Goal: Task Accomplishment & Management: Use online tool/utility

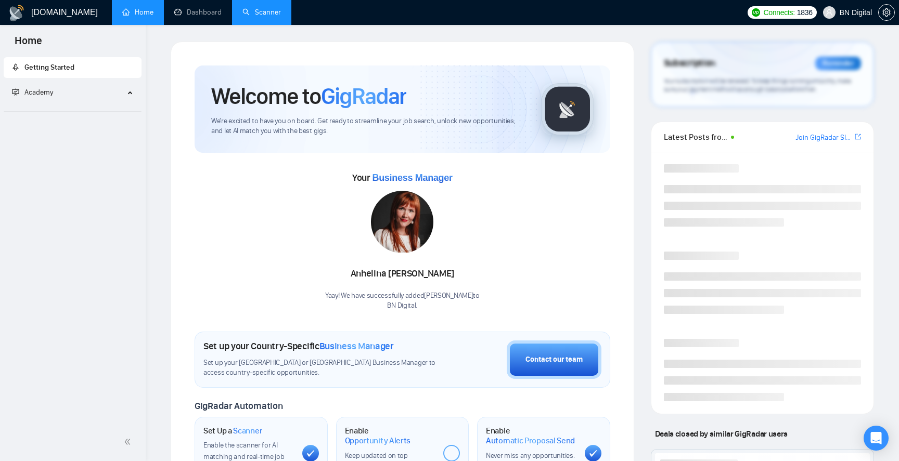
click at [255, 8] on link "Scanner" at bounding box center [261, 12] width 38 height 9
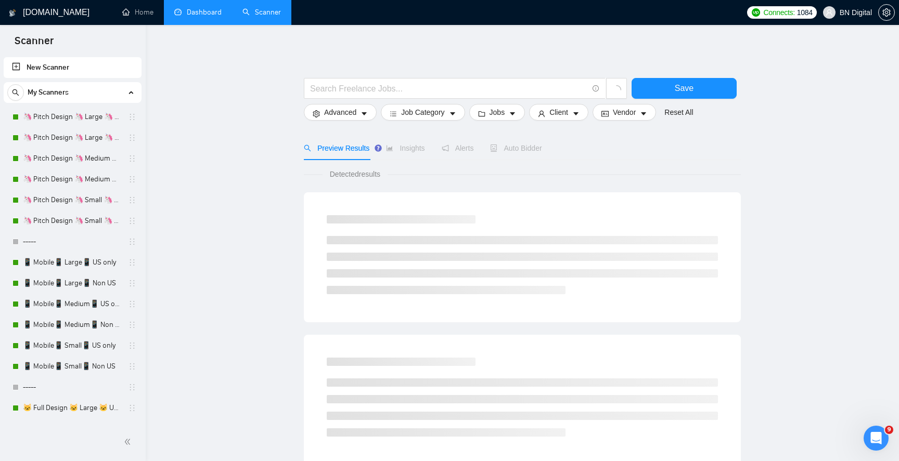
click at [207, 12] on link "Dashboard" at bounding box center [197, 12] width 47 height 9
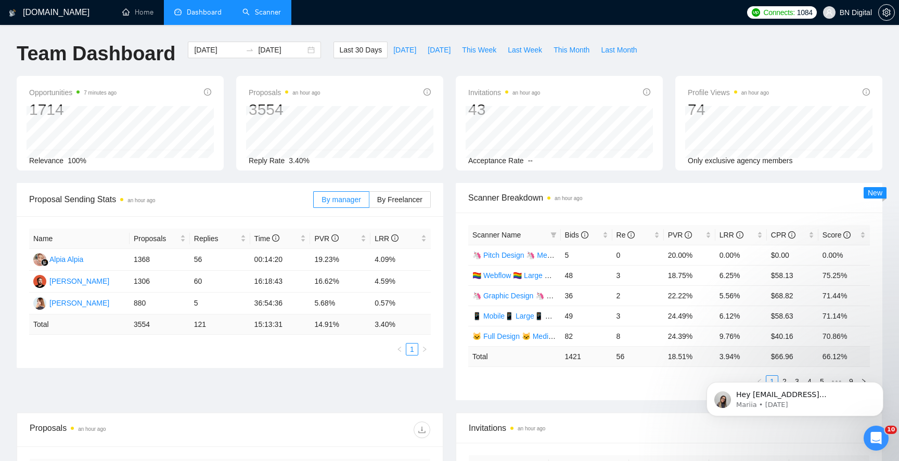
click at [268, 10] on link "Scanner" at bounding box center [261, 12] width 38 height 9
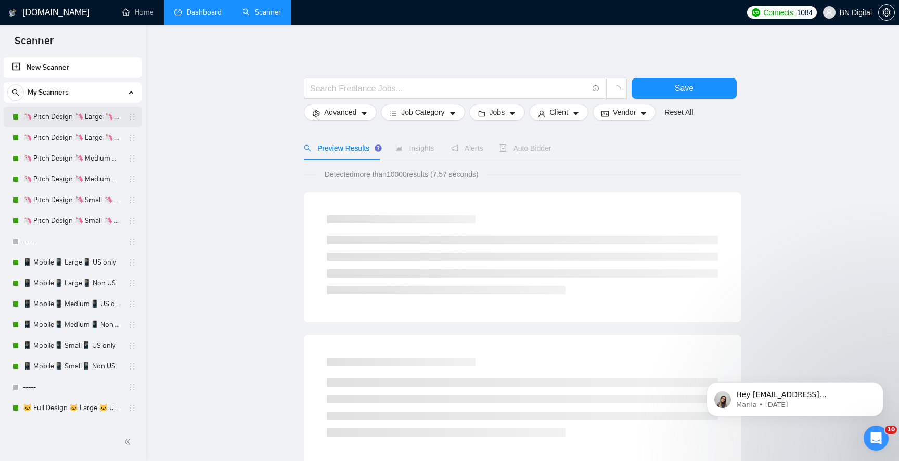
click at [66, 116] on link "🦄 Pitch Design 🦄 Large 🦄 US Only" at bounding box center [72, 117] width 99 height 21
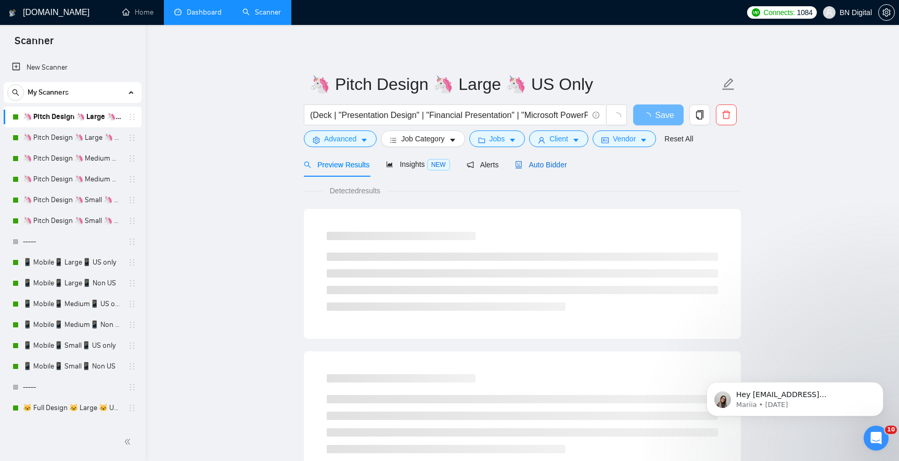
click at [541, 163] on span "Auto Bidder" at bounding box center [540, 165] width 51 height 8
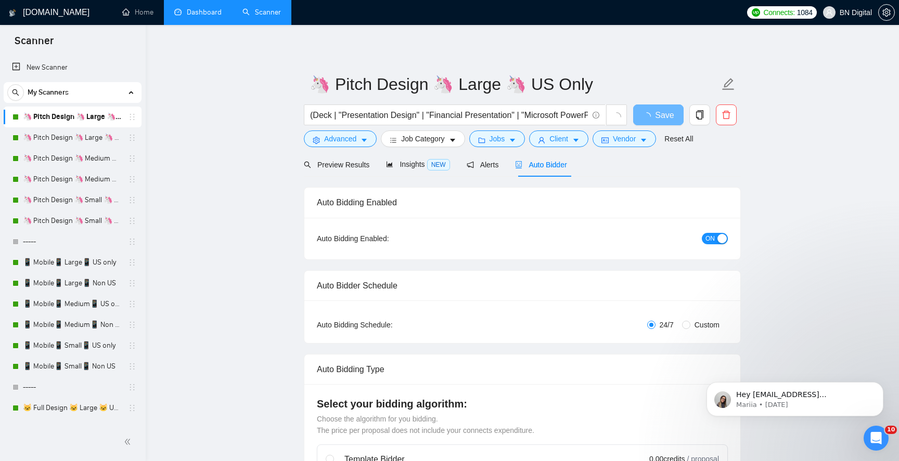
checkbox input "true"
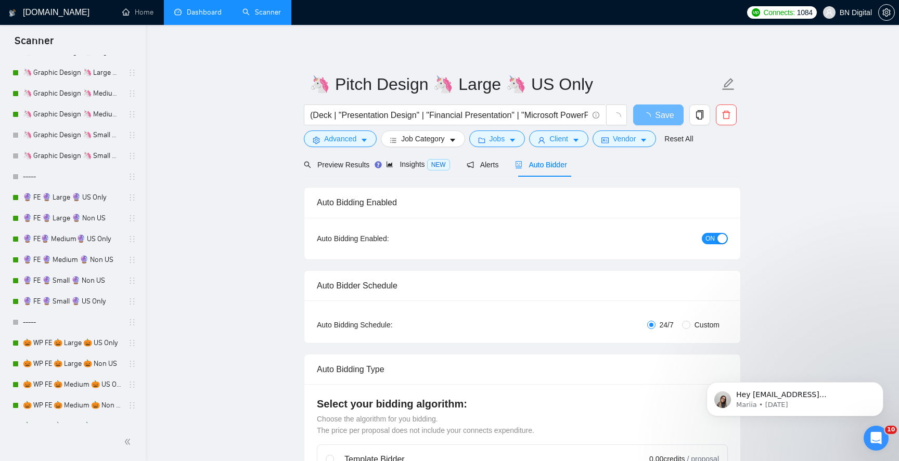
scroll to position [890, 0]
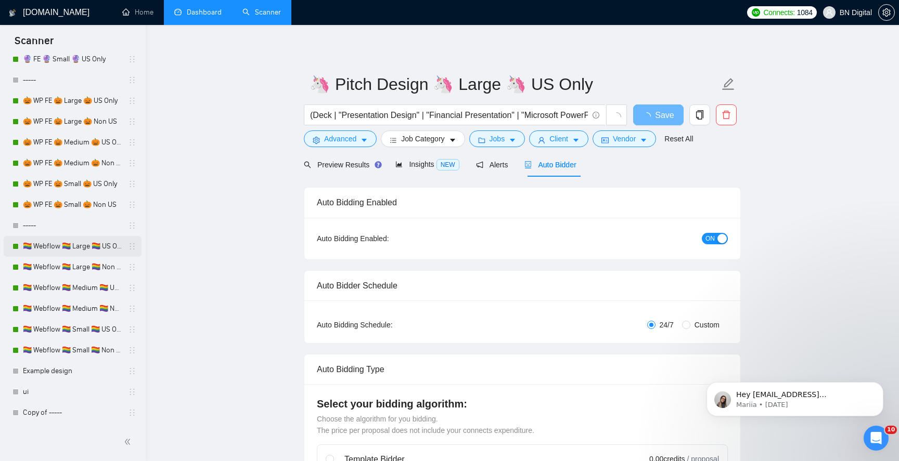
click at [92, 251] on link "🏳️‍🌈 Webflow 🏳️‍🌈 Large 🏳️‍🌈 US Only" at bounding box center [72, 246] width 99 height 21
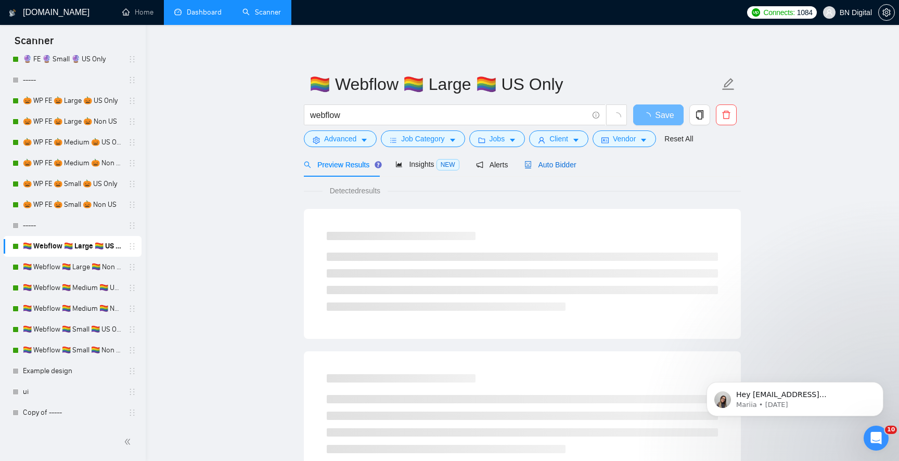
click at [549, 165] on span "Auto Bidder" at bounding box center [549, 165] width 51 height 8
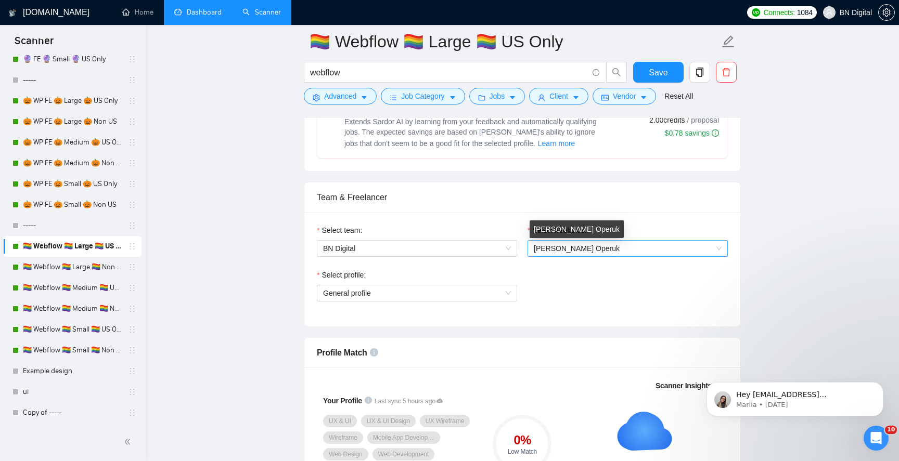
scroll to position [659, 0]
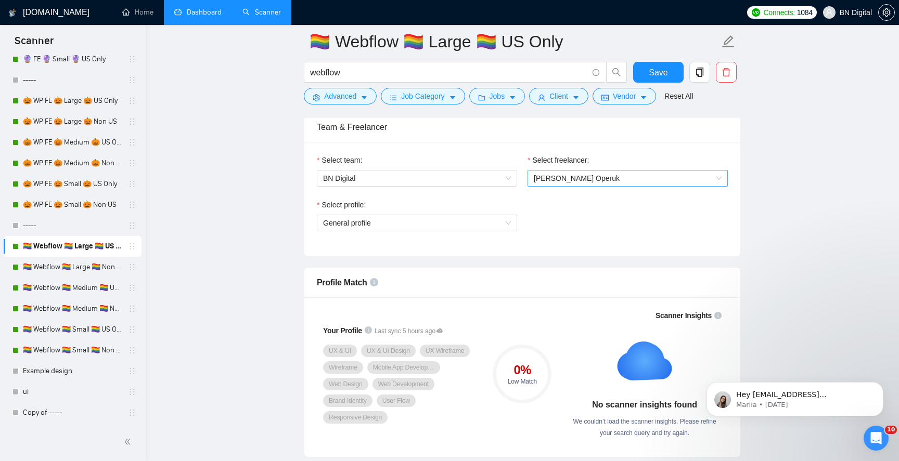
click at [598, 177] on span "[PERSON_NAME] Operuk" at bounding box center [628, 179] width 188 height 16
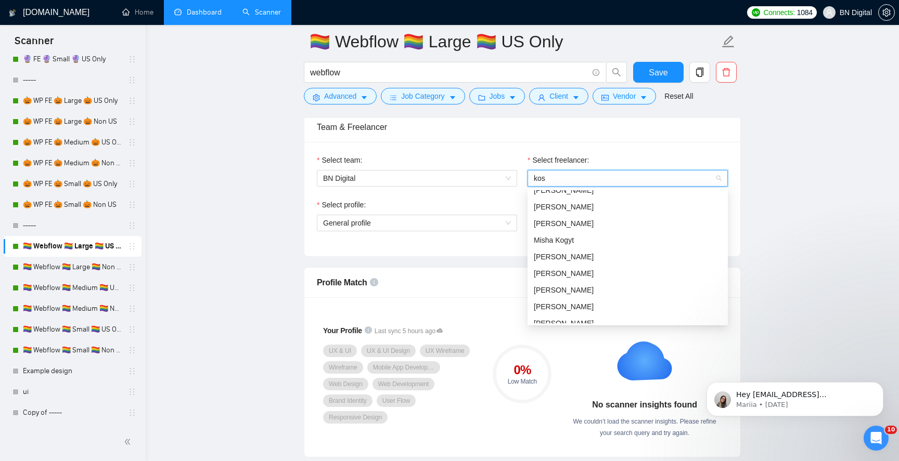
scroll to position [0, 0]
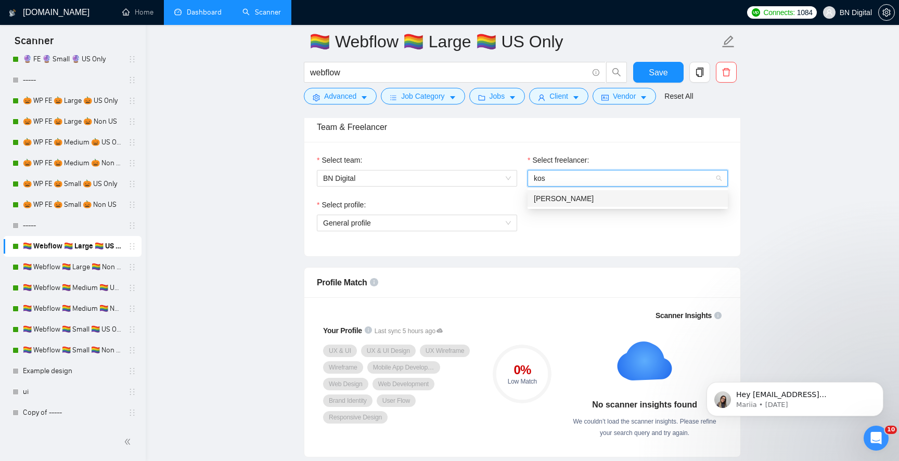
type input "kosh"
click at [586, 198] on div "[PERSON_NAME]" at bounding box center [628, 198] width 188 height 11
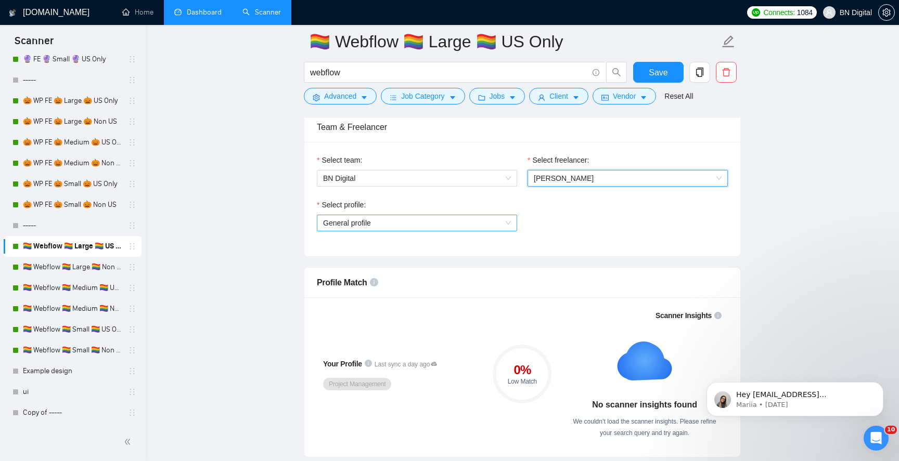
click at [406, 224] on span "General profile" at bounding box center [417, 223] width 188 height 16
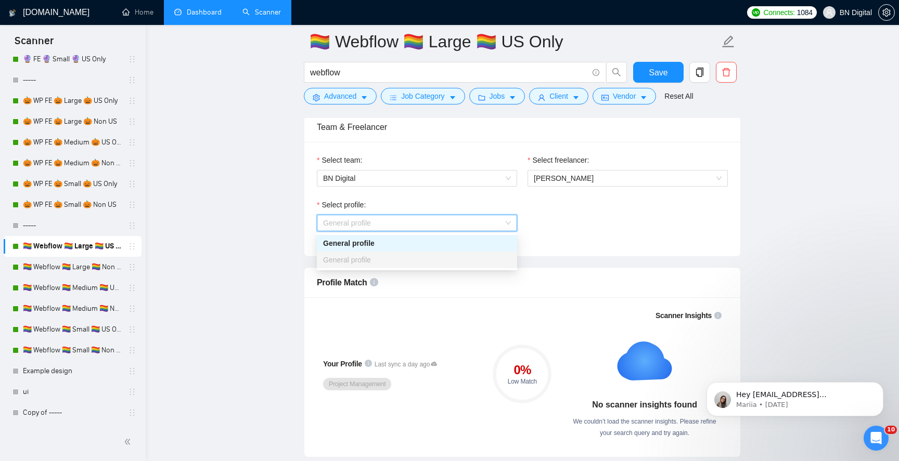
click at [387, 243] on div "General profile" at bounding box center [417, 243] width 188 height 11
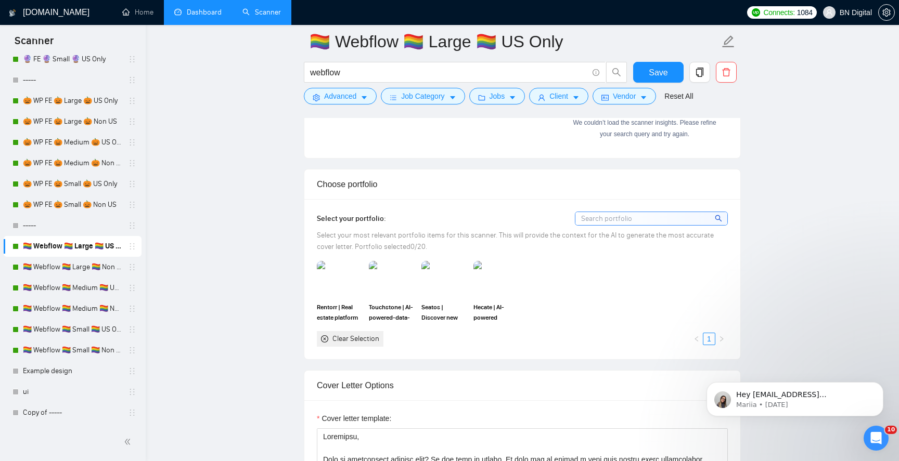
scroll to position [974, 0]
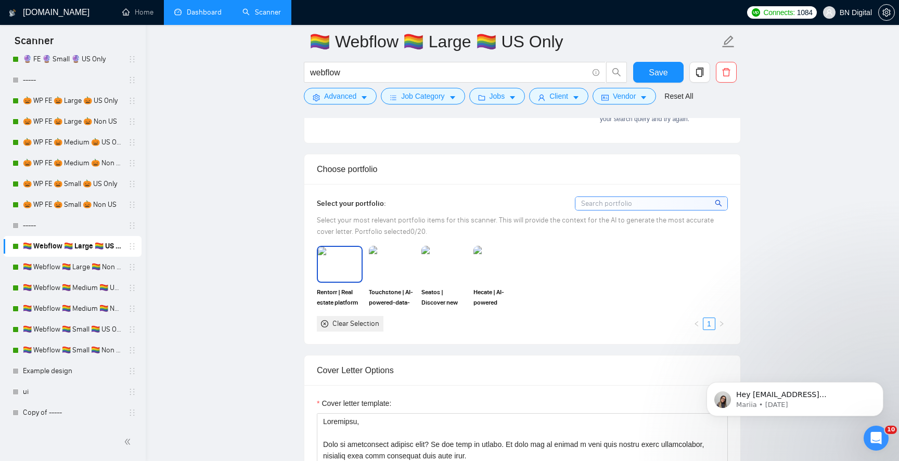
click at [354, 257] on img at bounding box center [340, 264] width 44 height 34
click at [387, 257] on img at bounding box center [392, 264] width 44 height 34
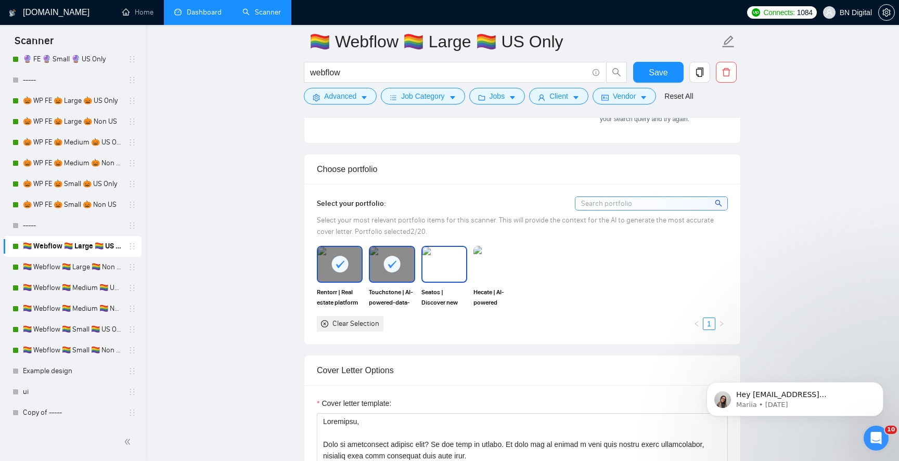
click at [446, 257] on img at bounding box center [444, 264] width 44 height 34
click at [483, 258] on img at bounding box center [496, 264] width 44 height 34
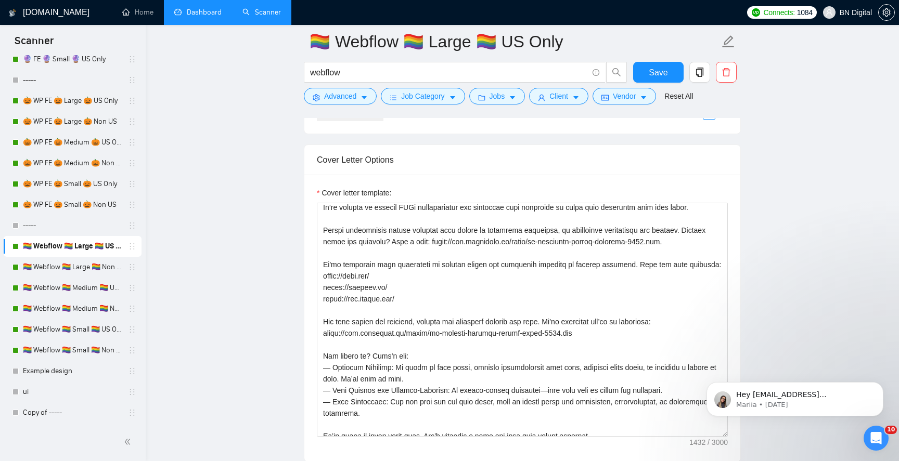
scroll to position [103, 0]
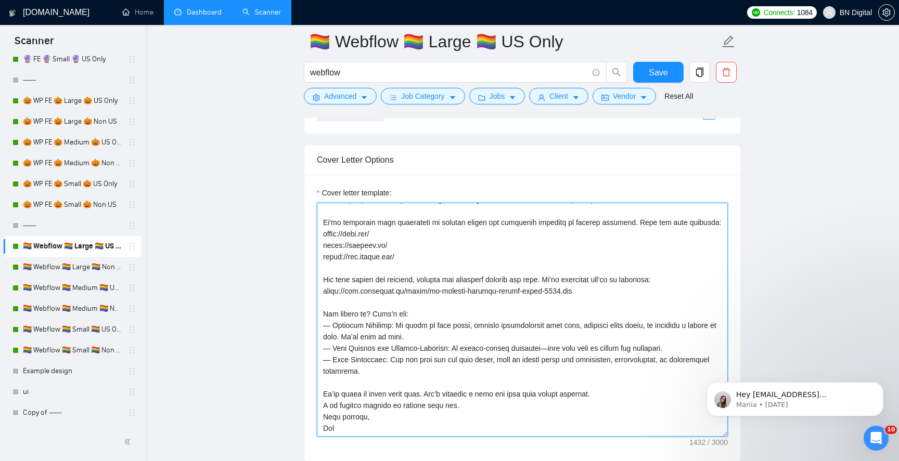
click at [326, 425] on textarea "Cover letter template:" at bounding box center [522, 320] width 411 height 234
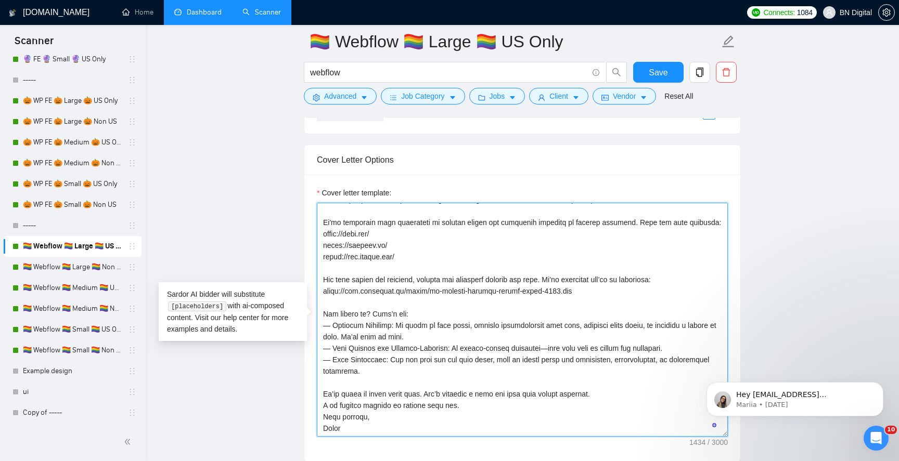
click at [327, 428] on textarea "Cover letter template:" at bounding box center [522, 320] width 411 height 234
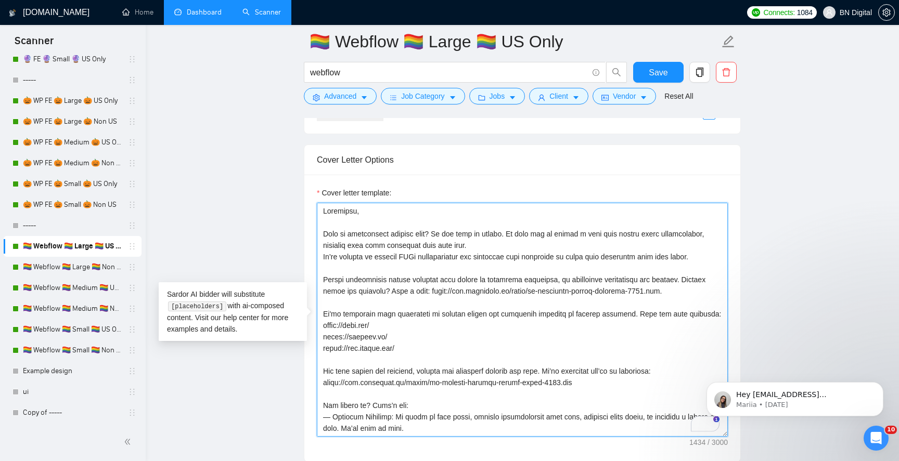
scroll to position [1182, 0]
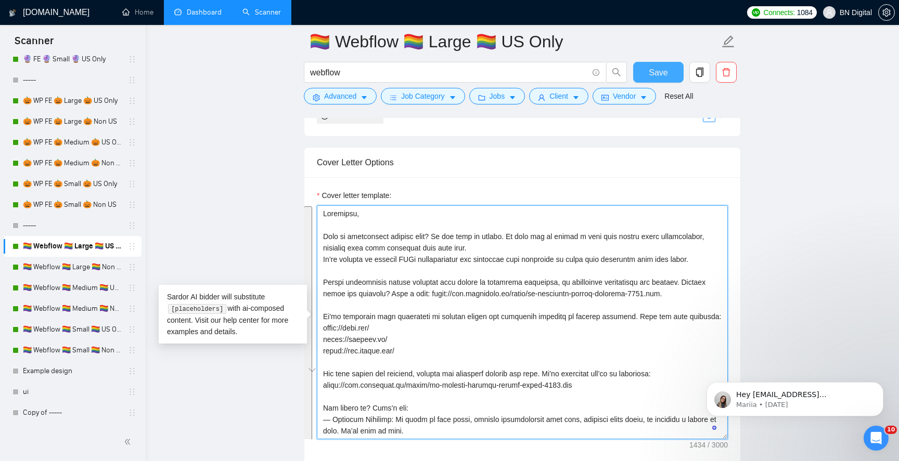
type textarea "Loremipsu, Dolo si ametconsect adipisc elit? Se doe temp in utlabo. Et dolo mag…"
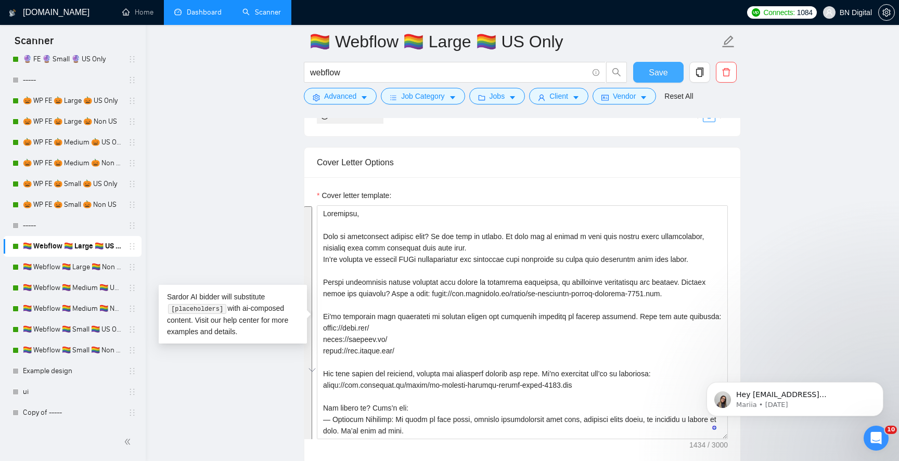
click at [660, 69] on span "Save" at bounding box center [657, 72] width 19 height 13
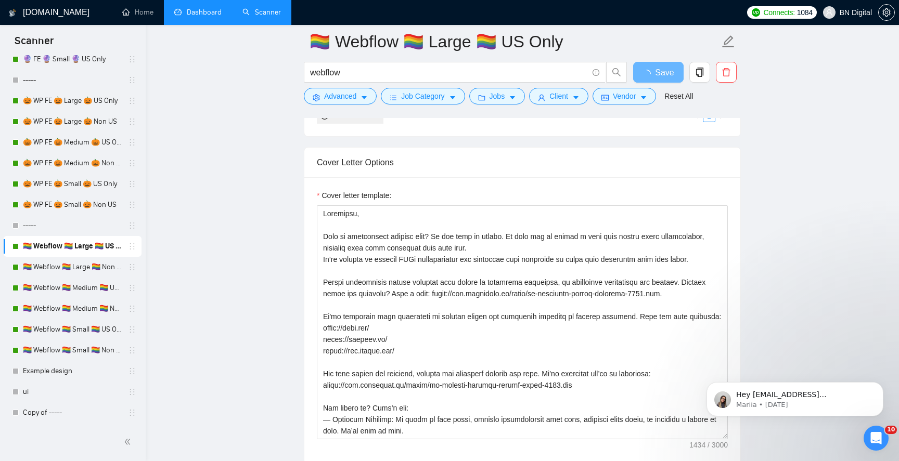
click at [87, 270] on link "🏳️‍🌈 Webflow 🏳️‍🌈 Large 🏳️‍🌈 Non US" at bounding box center [72, 267] width 99 height 21
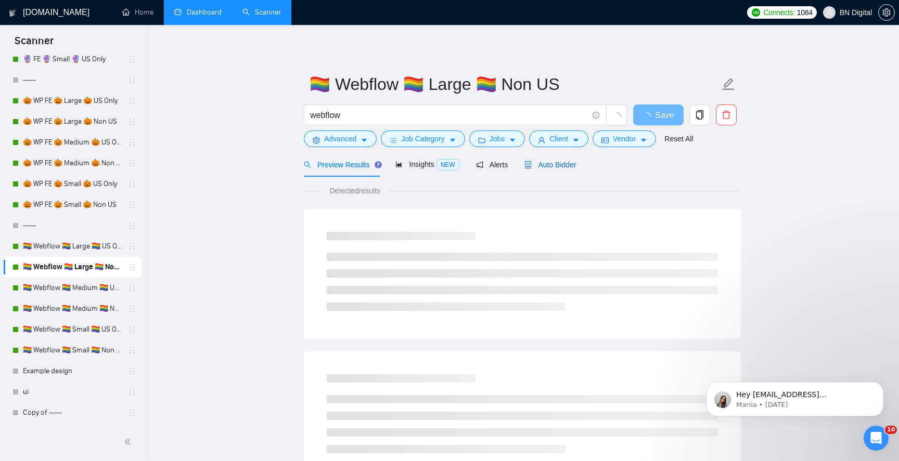
click at [557, 161] on span "Auto Bidder" at bounding box center [549, 165] width 51 height 8
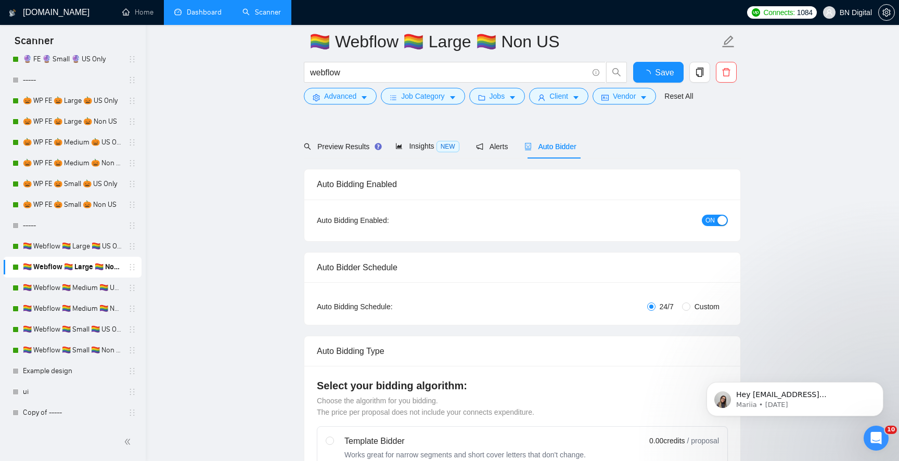
scroll to position [378, 0]
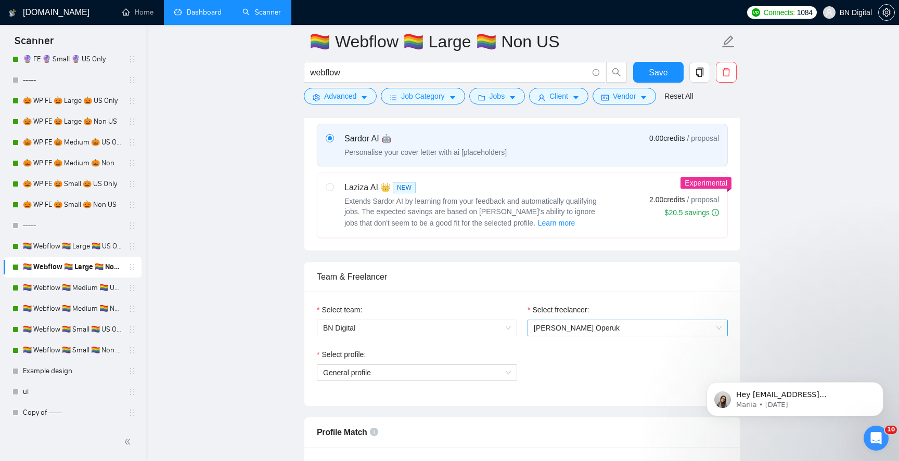
click at [555, 325] on span "[PERSON_NAME] Operuk" at bounding box center [577, 328] width 86 height 8
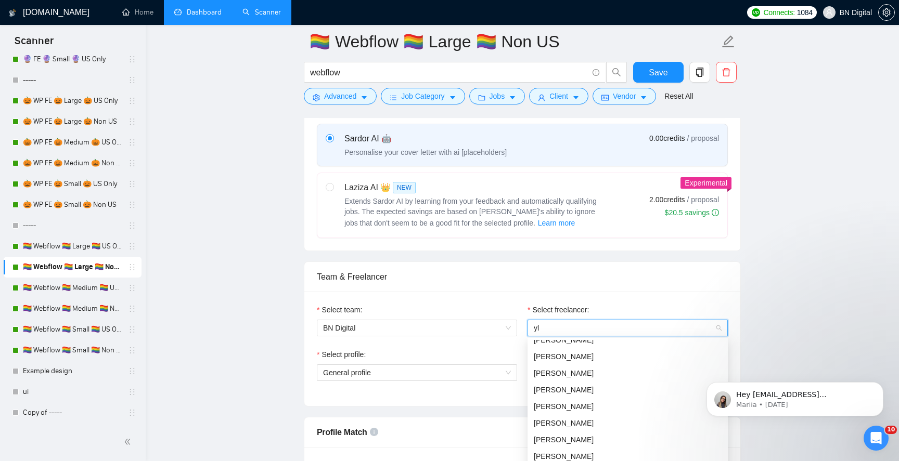
scroll to position [0, 0]
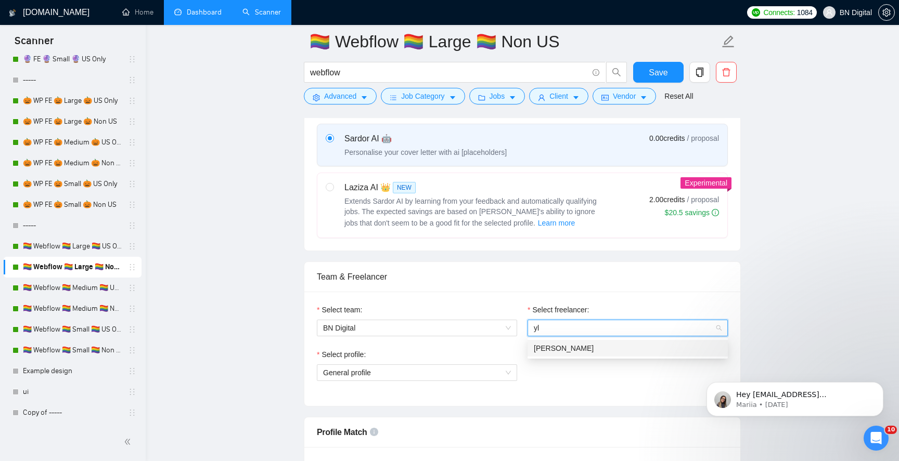
type input "y"
type input "kosh"
click at [549, 351] on span "[PERSON_NAME]" at bounding box center [564, 348] width 60 height 8
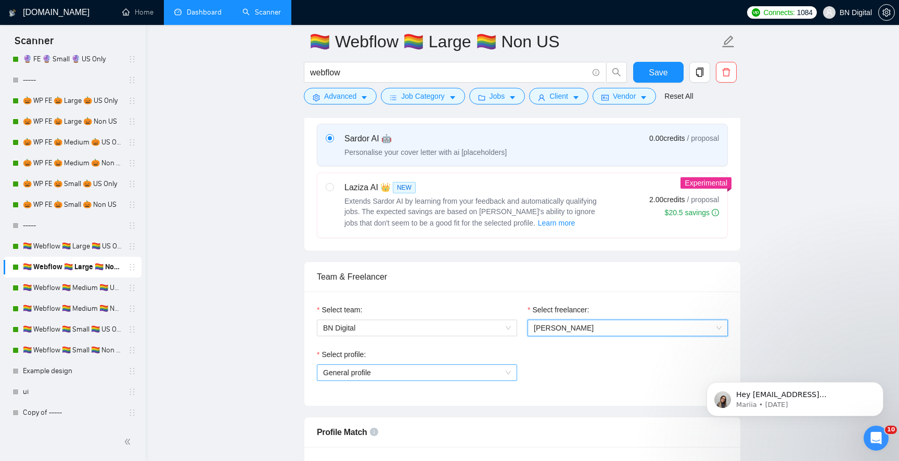
click at [355, 375] on span "General profile" at bounding box center [347, 373] width 48 height 8
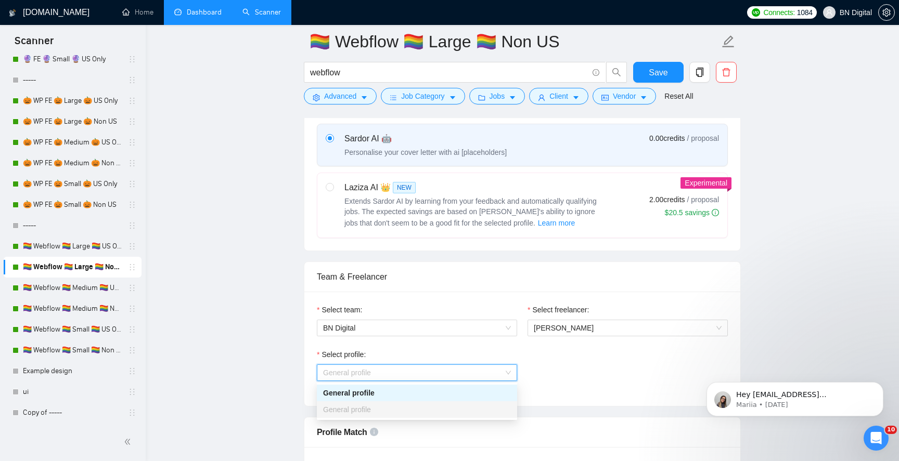
click at [355, 373] on span "General profile" at bounding box center [347, 373] width 48 height 8
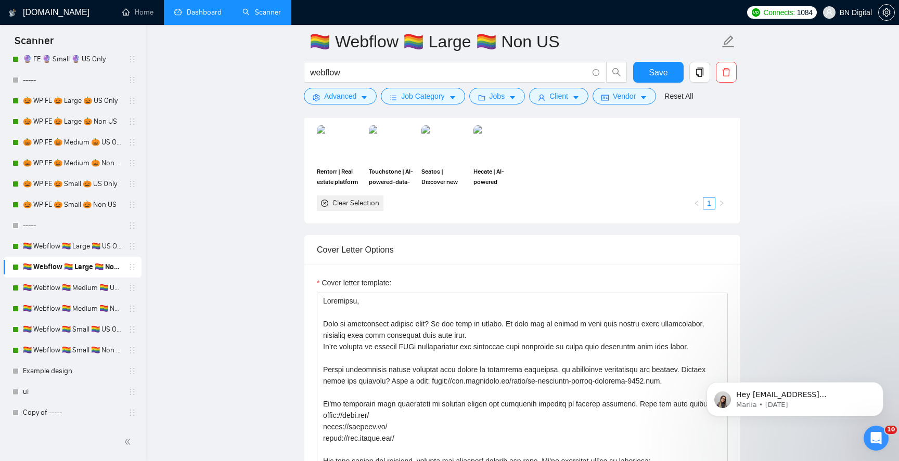
scroll to position [989, 0]
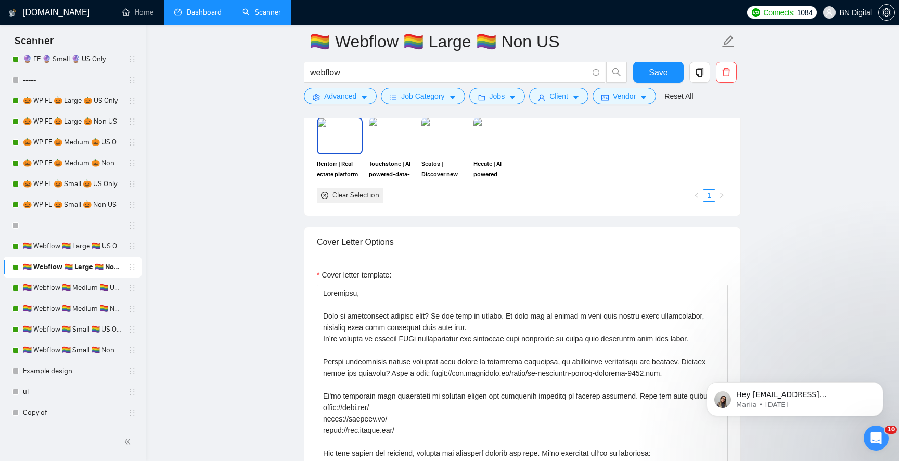
click at [345, 149] on img at bounding box center [340, 136] width 44 height 34
drag, startPoint x: 393, startPoint y: 148, endPoint x: 456, endPoint y: 148, distance: 62.9
click at [393, 148] on img at bounding box center [392, 136] width 44 height 34
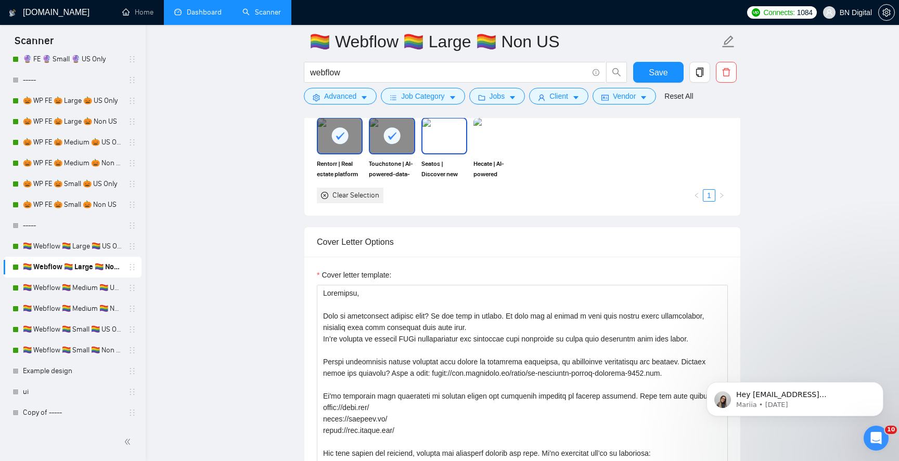
click at [495, 148] on img at bounding box center [496, 136] width 46 height 36
click at [450, 128] on img at bounding box center [444, 136] width 44 height 34
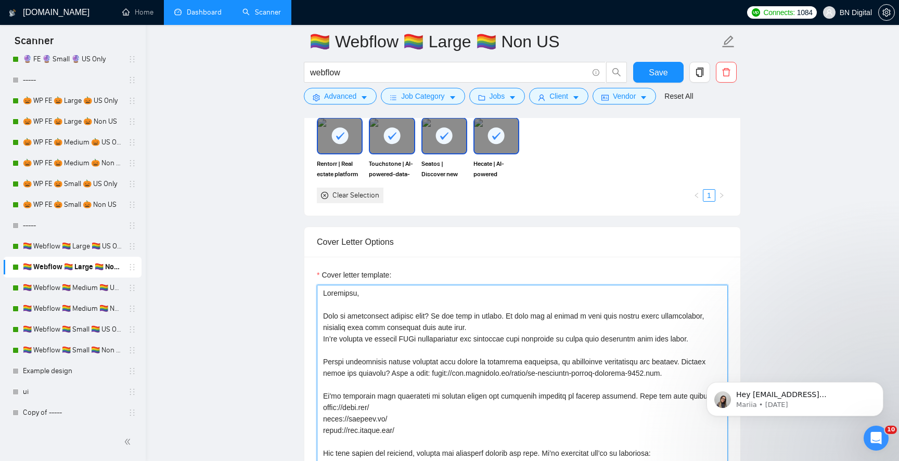
click at [360, 381] on textarea "Cover letter template:" at bounding box center [522, 402] width 411 height 234
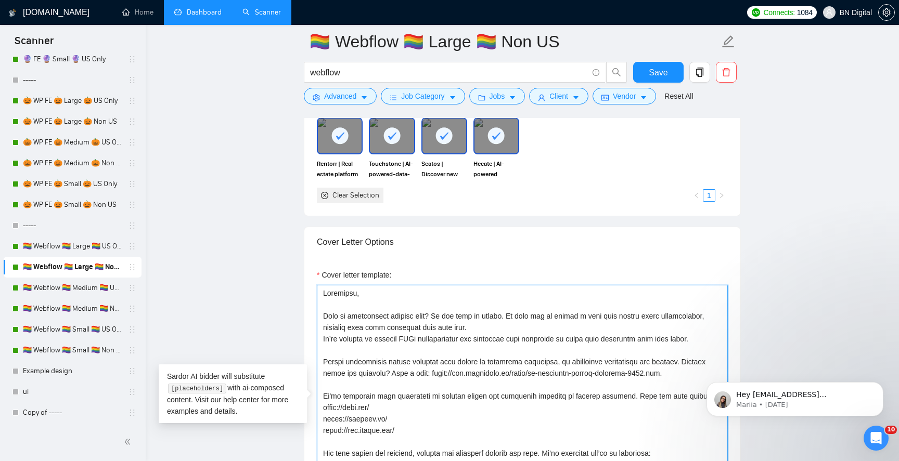
paste textarea "Juli"
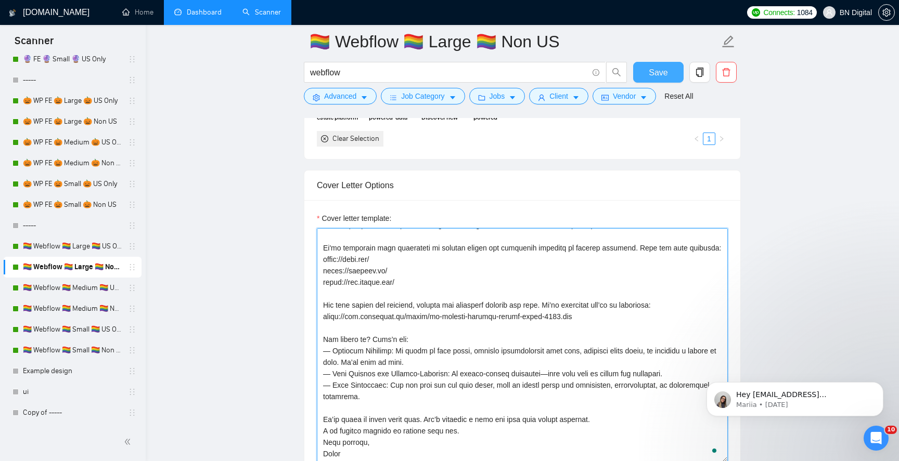
type textarea "Loremipsu, Dolo si ametconsect adipisc elit? Se doe temp in utlabo. Et dolo mag…"
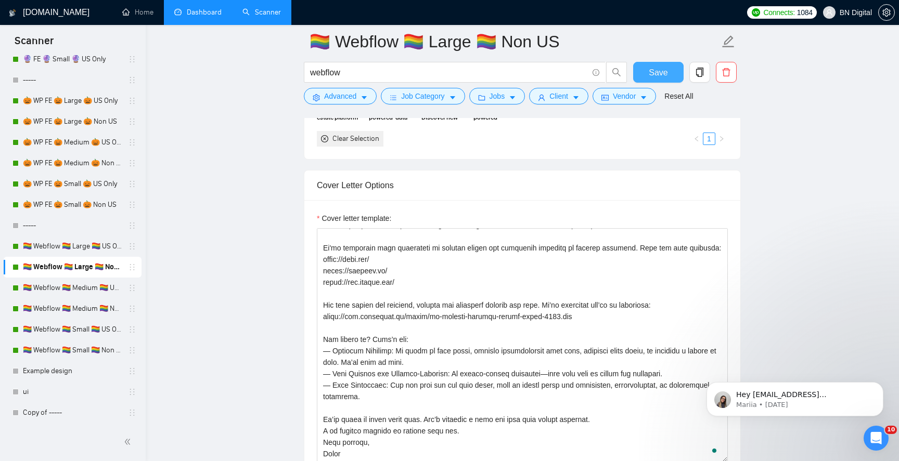
click at [659, 67] on span "Save" at bounding box center [657, 72] width 19 height 13
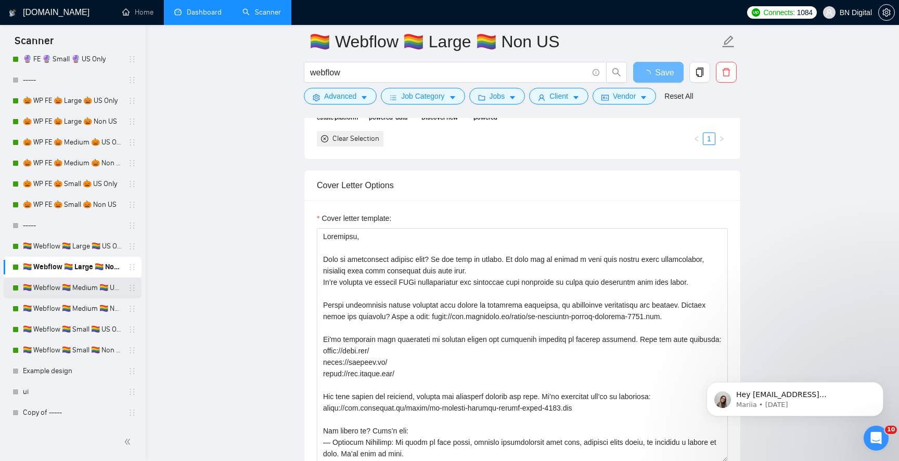
click at [80, 291] on link "🏳️‍🌈 Webflow 🏳️‍🌈 Medium 🏳️‍🌈 US Only" at bounding box center [72, 288] width 99 height 21
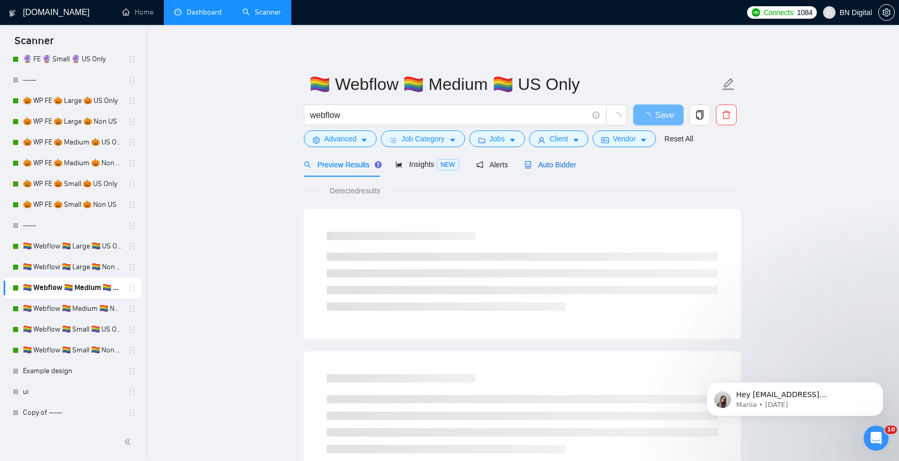
click at [564, 164] on span "Auto Bidder" at bounding box center [549, 165] width 51 height 8
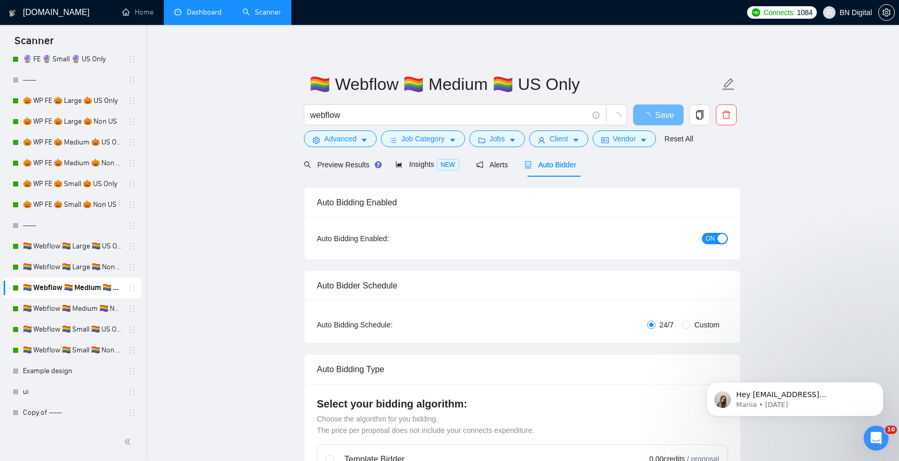
radio input "false"
radio input "true"
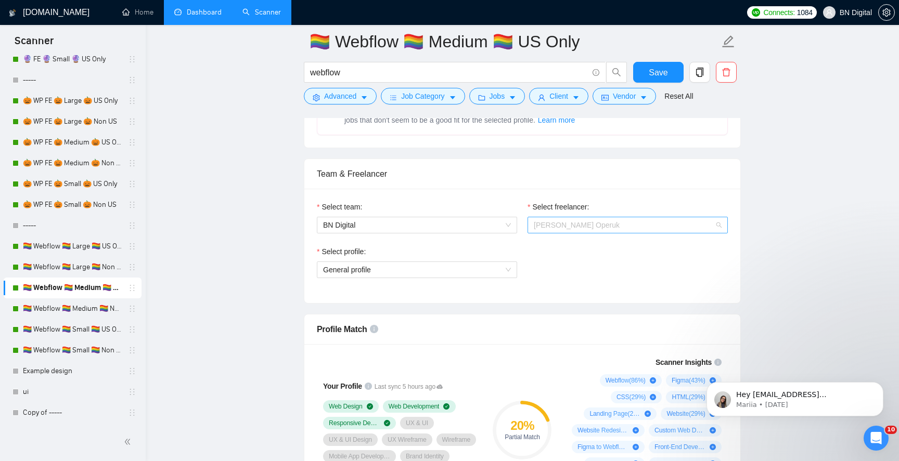
click at [550, 218] on span "[PERSON_NAME] Operuk" at bounding box center [628, 225] width 188 height 16
type input "kosh"
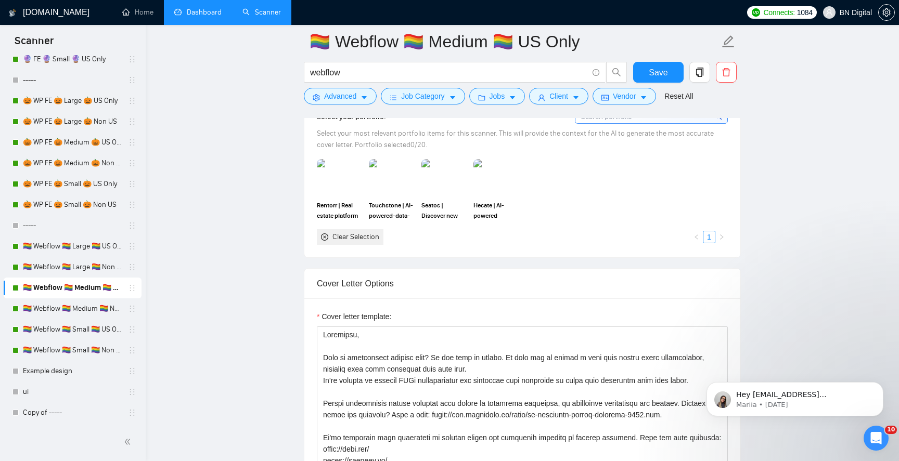
click at [370, 316] on label "Cover letter template:" at bounding box center [354, 316] width 74 height 11
click at [370, 327] on textarea "Cover letter template:" at bounding box center [522, 444] width 411 height 234
